Goal: Task Accomplishment & Management: Use online tool/utility

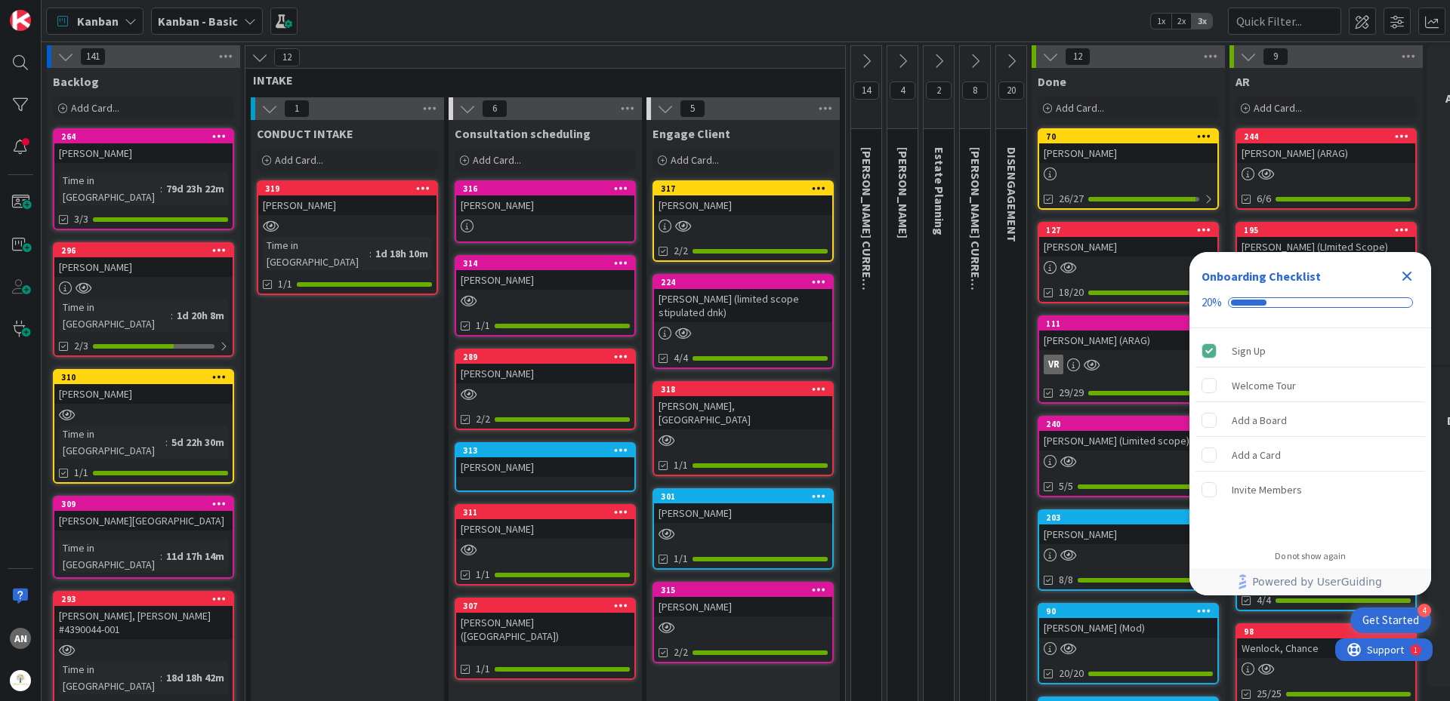
click at [723, 222] on div at bounding box center [743, 226] width 178 height 13
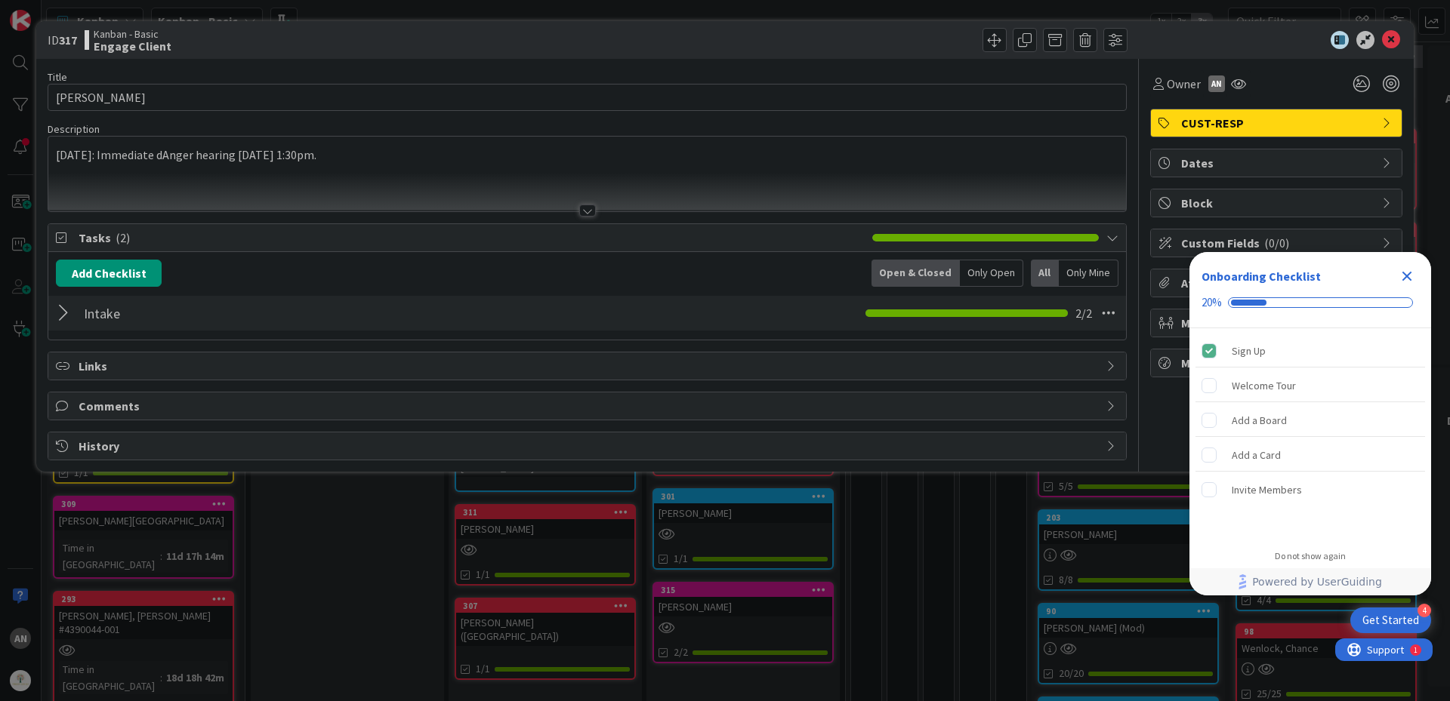
click at [76, 315] on div "Intake Checklist Name 6 / 64 Intake 2 / 2" at bounding box center [587, 313] width 1078 height 35
click at [64, 315] on div at bounding box center [66, 313] width 20 height 27
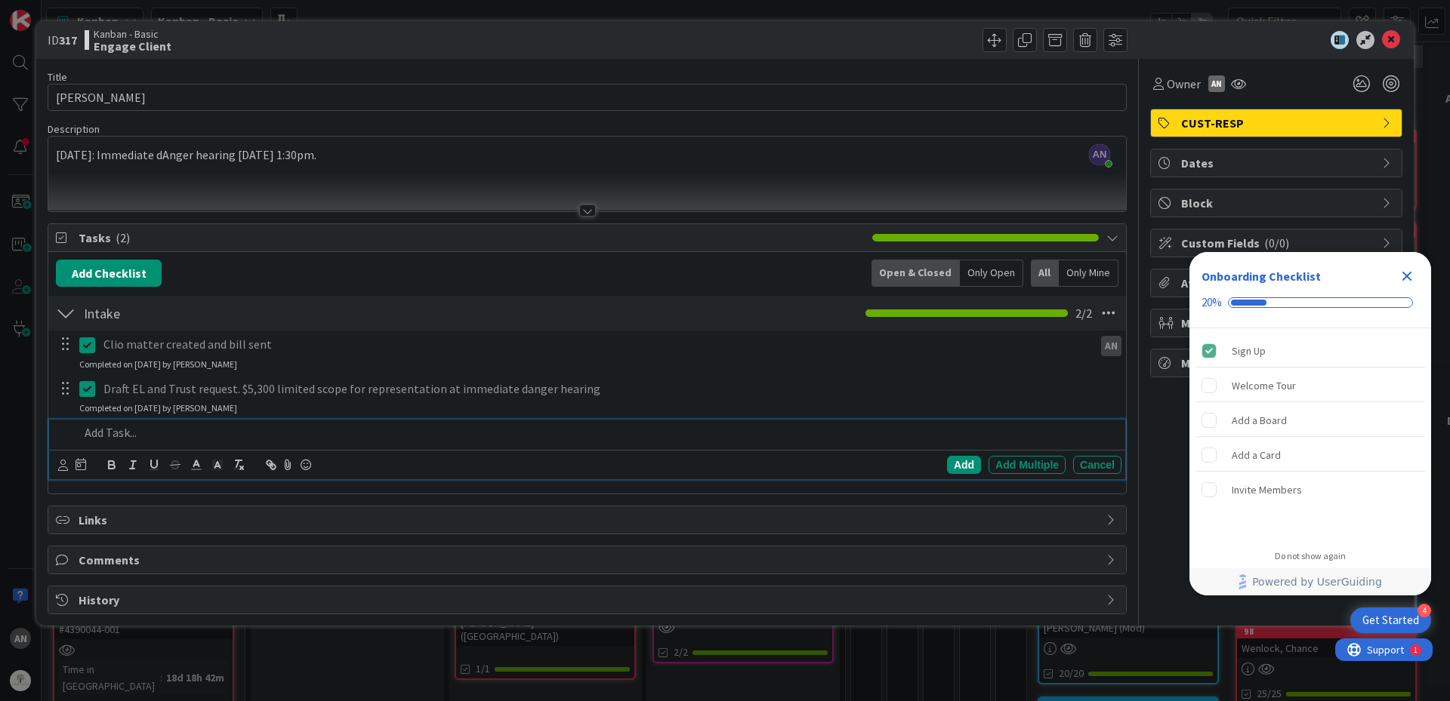
click at [138, 431] on p at bounding box center [597, 432] width 1036 height 17
click at [59, 470] on icon at bounding box center [63, 465] width 10 height 11
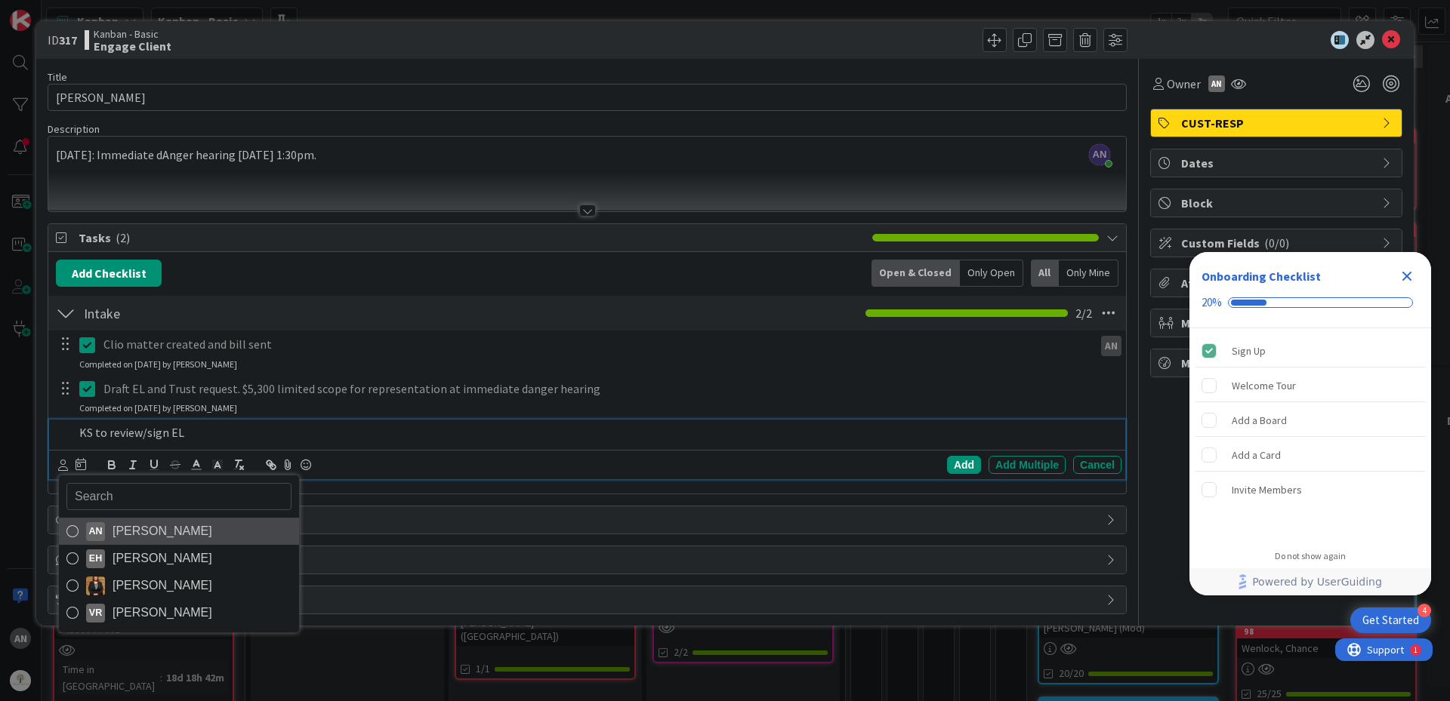
click at [113, 538] on span "[PERSON_NAME]" at bounding box center [163, 531] width 100 height 23
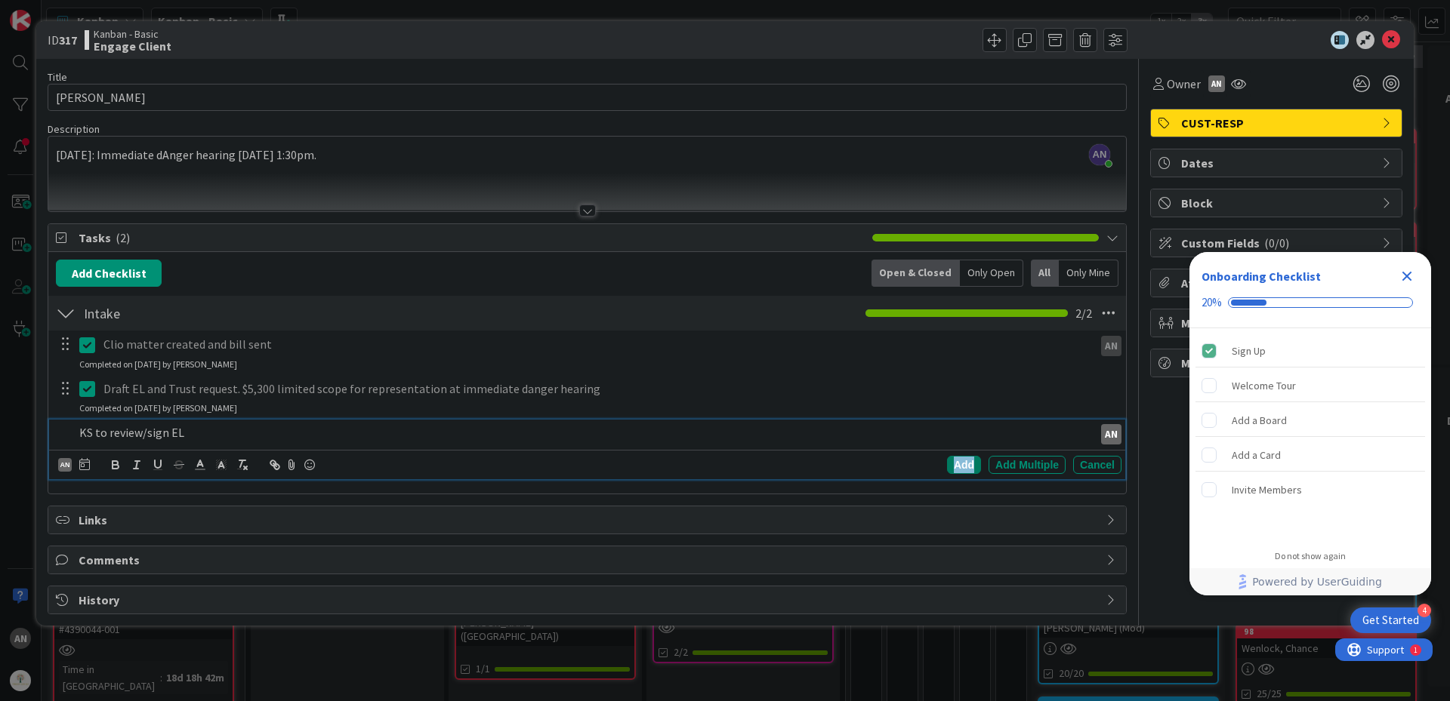
click at [970, 466] on div "Add" at bounding box center [964, 465] width 34 height 18
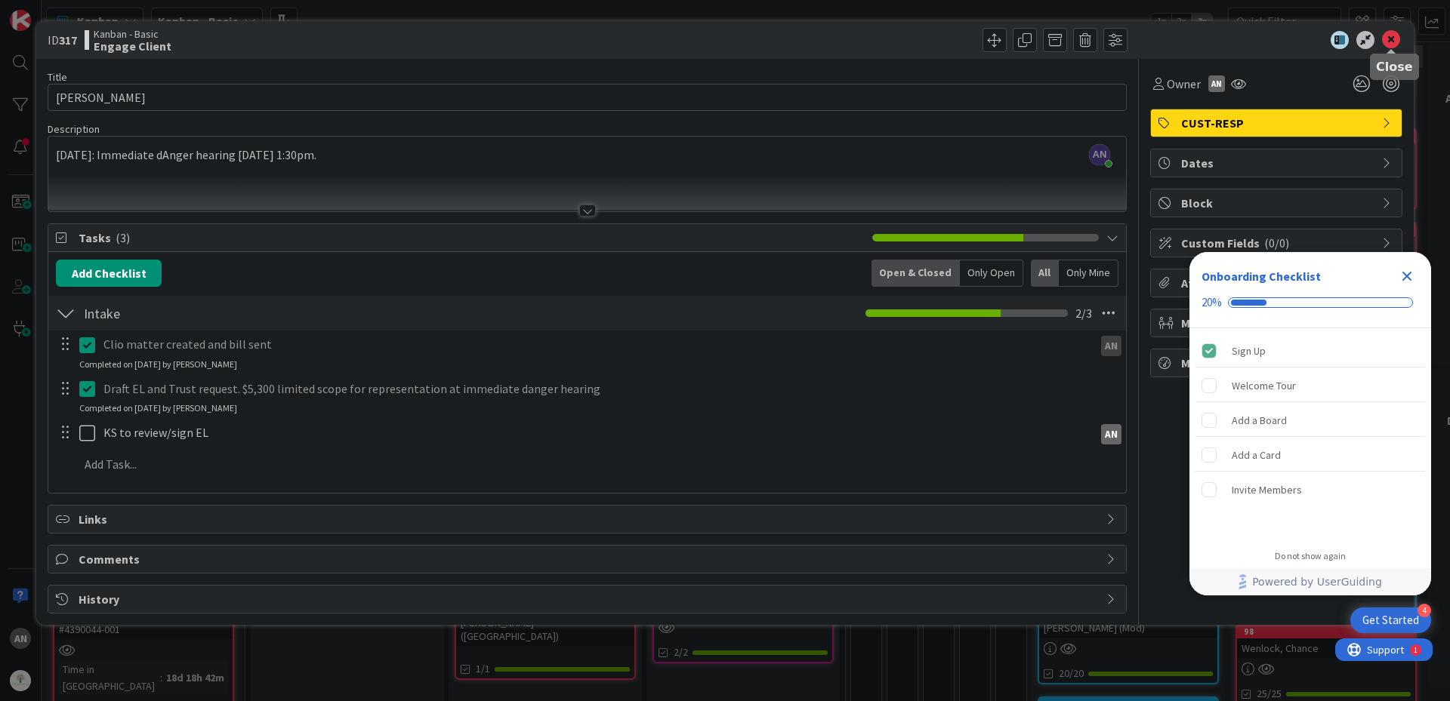
click at [1390, 39] on icon at bounding box center [1391, 40] width 18 height 18
